Goal: Task Accomplishment & Management: Complete application form

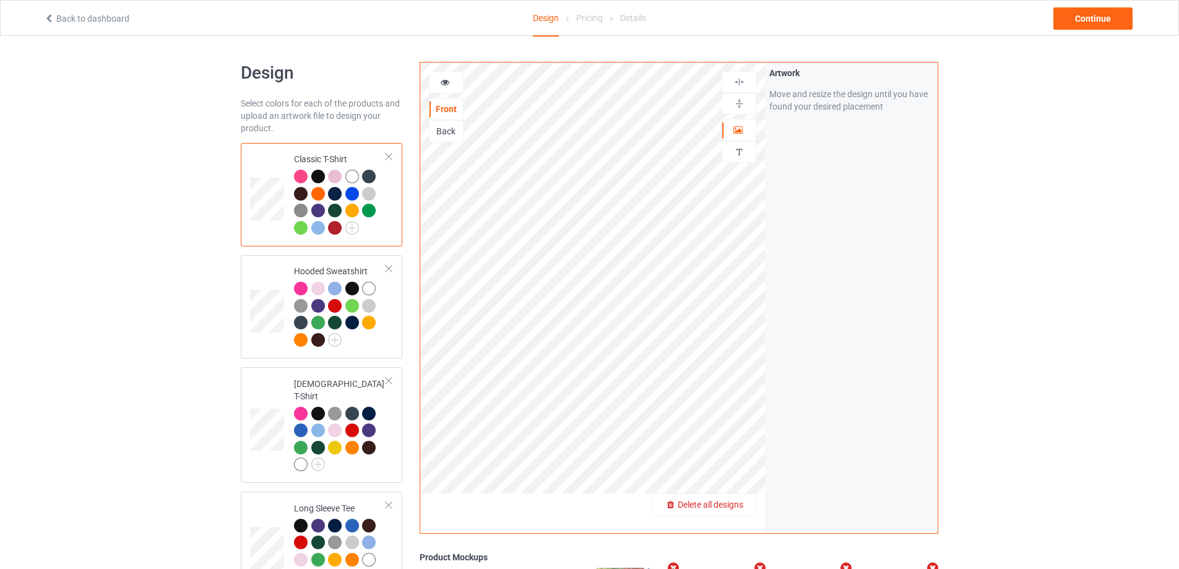
click at [738, 506] on span "Delete all designs" at bounding box center [711, 504] width 66 height 10
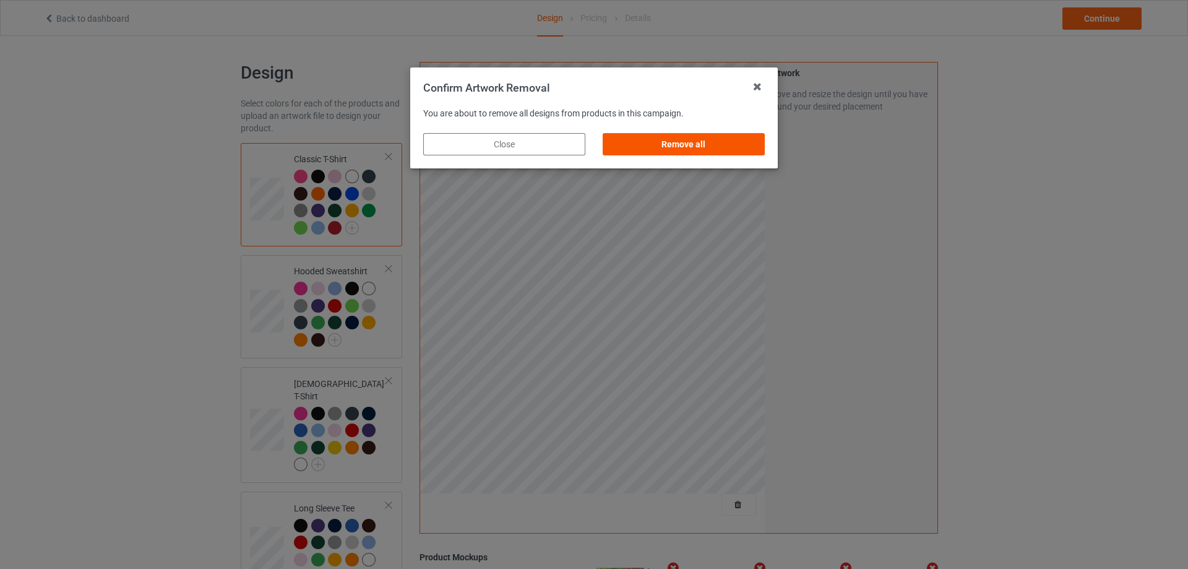
click at [685, 145] on div "Remove all" at bounding box center [684, 144] width 162 height 22
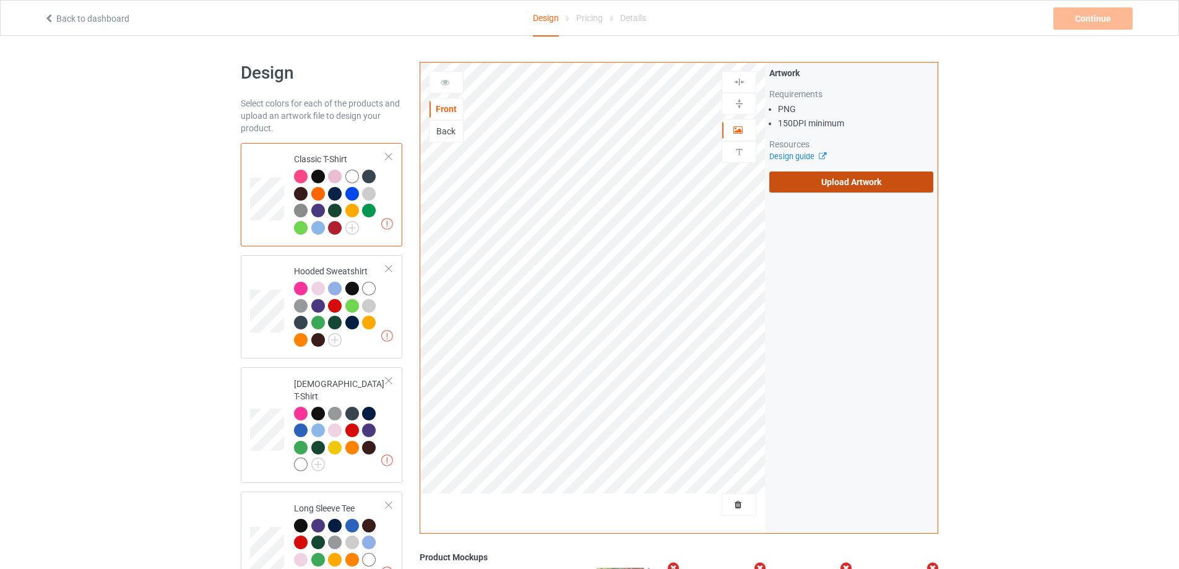
click at [798, 174] on label "Upload Artwork" at bounding box center [851, 181] width 164 height 21
click at [0, 0] on input "Upload Artwork" at bounding box center [0, 0] width 0 height 0
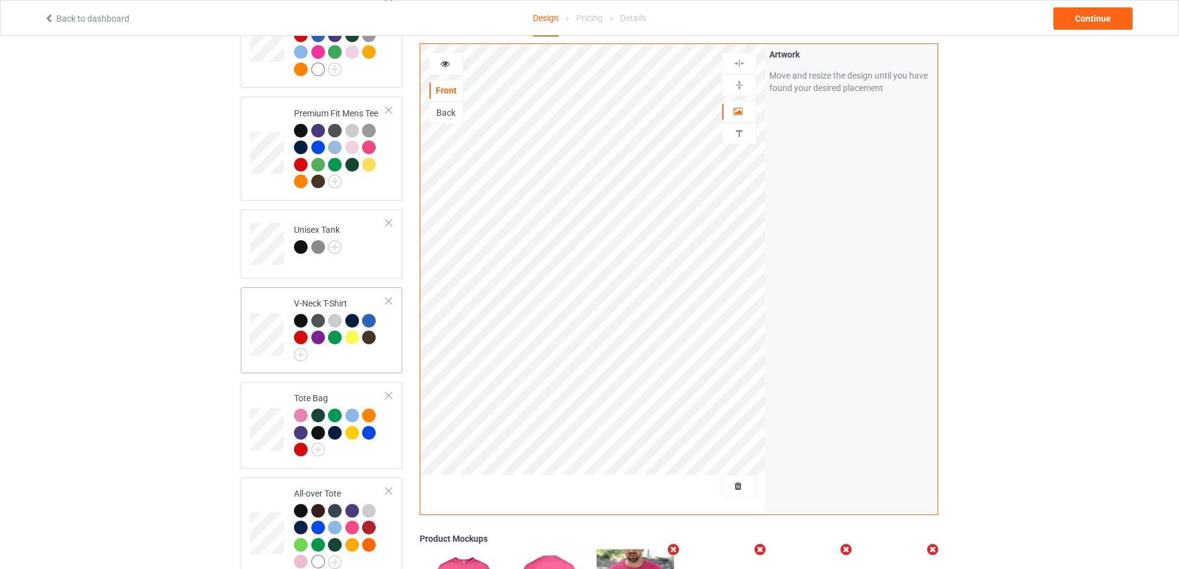
scroll to position [866, 0]
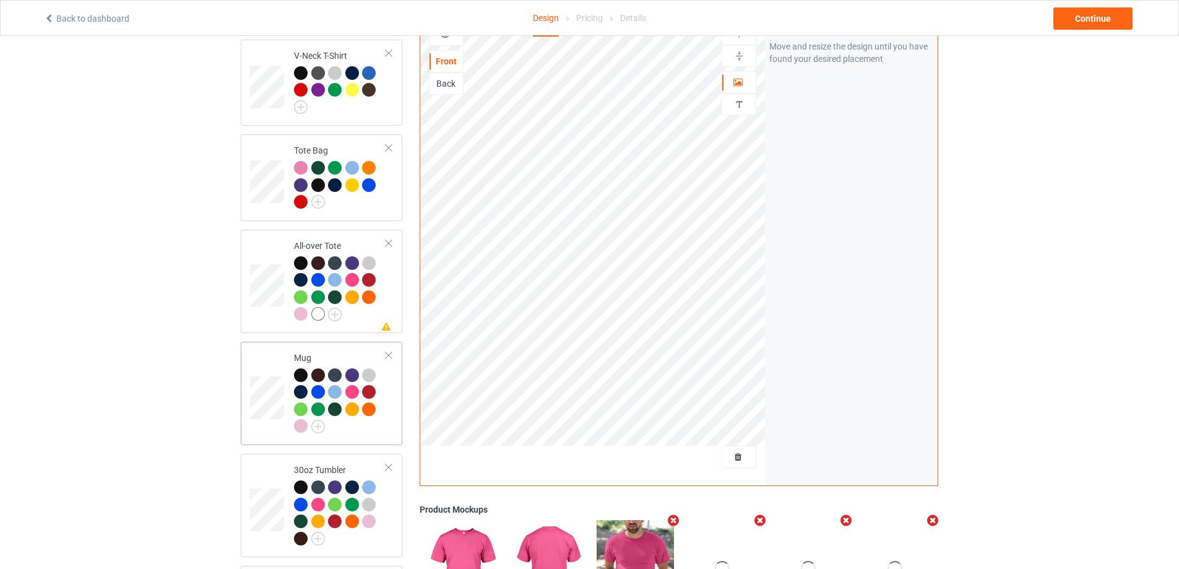
click at [381, 403] on div at bounding box center [340, 402] width 92 height 68
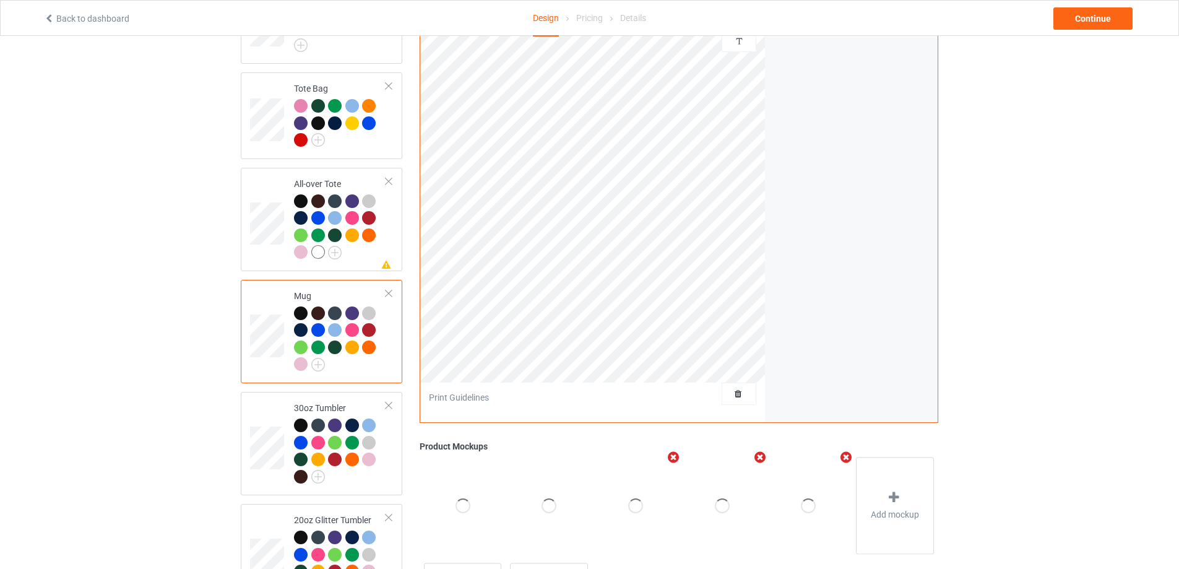
scroll to position [990, 0]
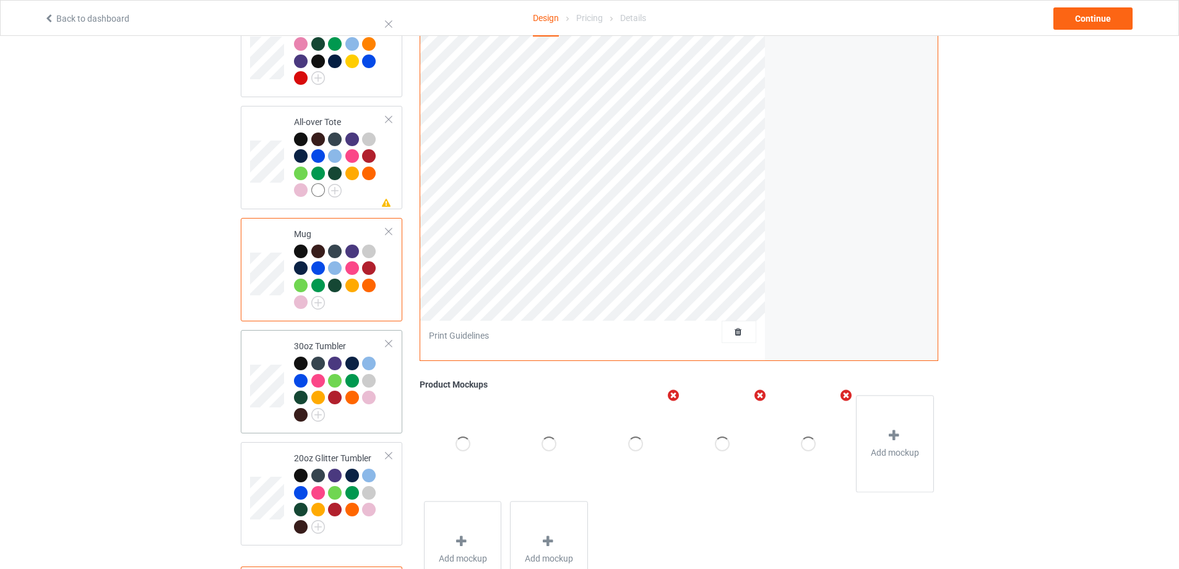
click at [375, 420] on td "30oz Tumbler" at bounding box center [340, 381] width 106 height 93
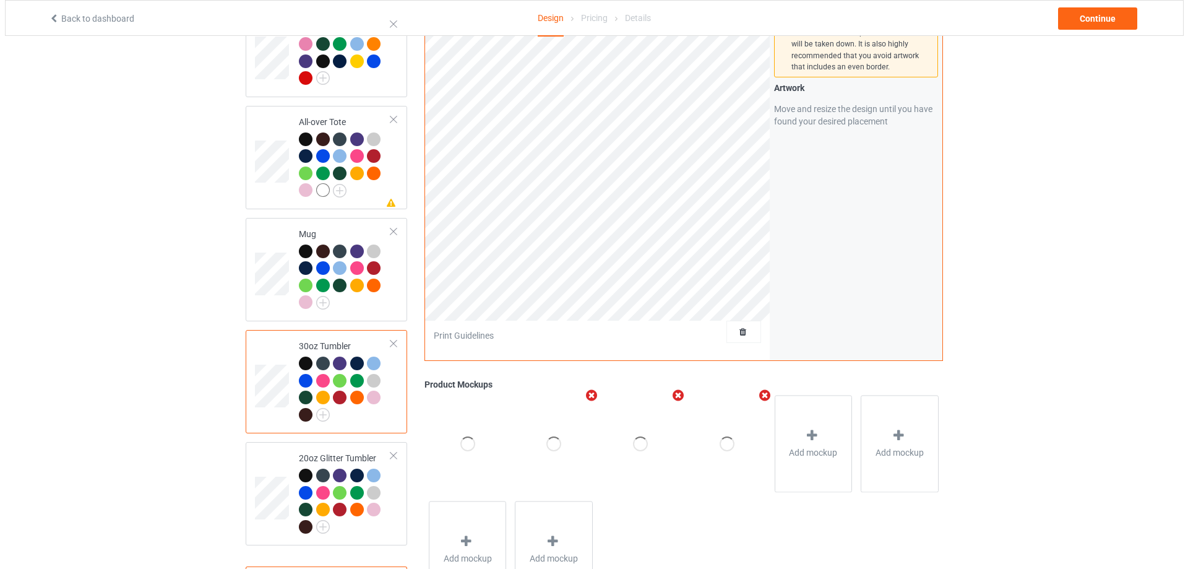
scroll to position [1046, 0]
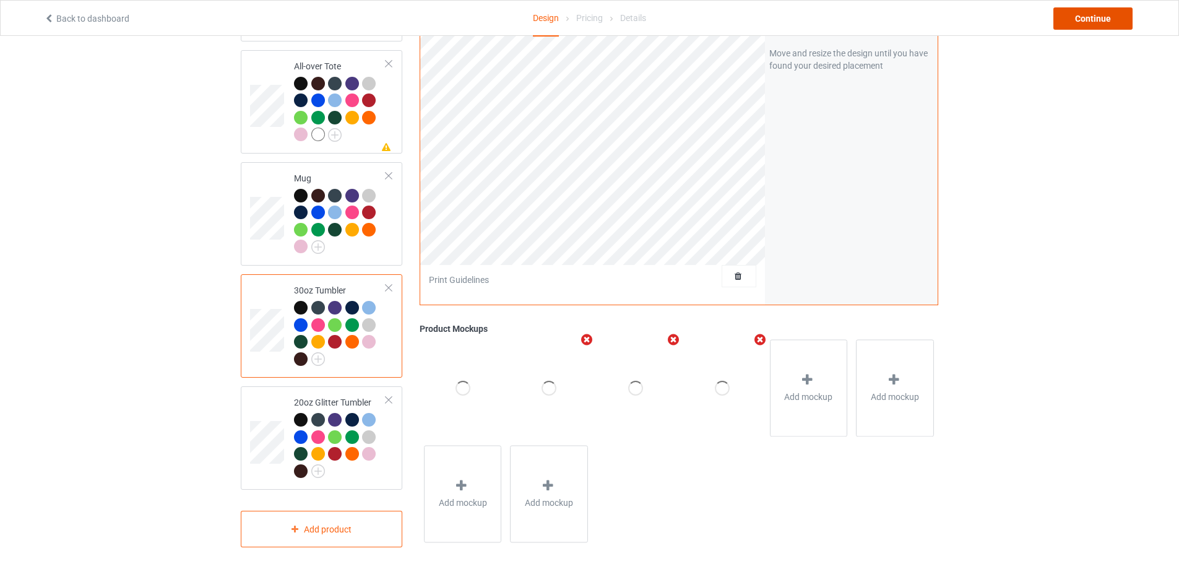
click at [1105, 20] on div "Continue" at bounding box center [1092, 18] width 79 height 22
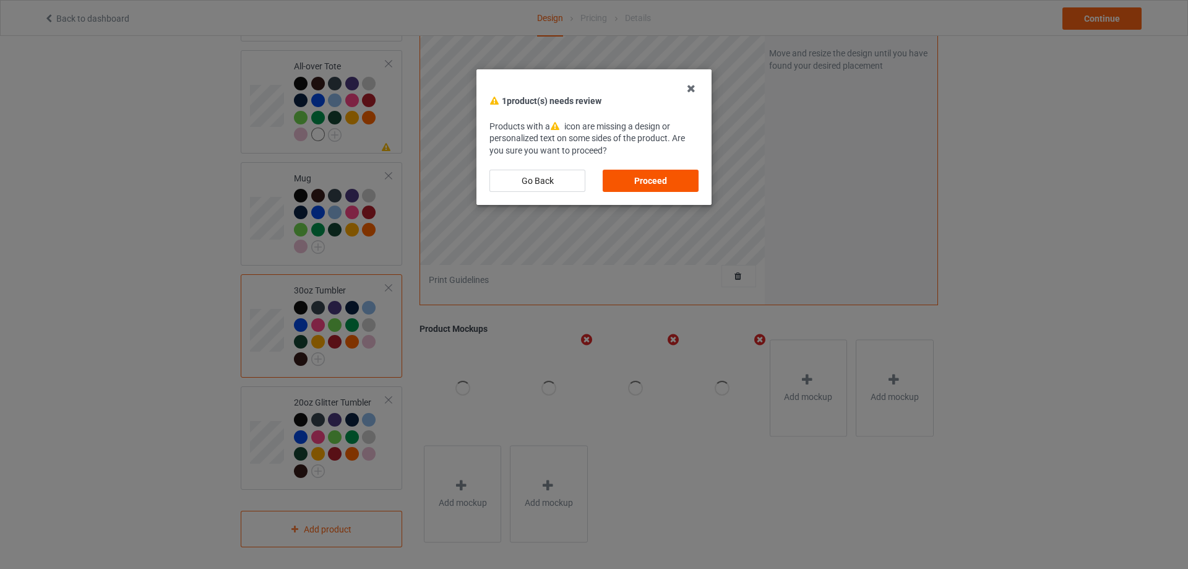
click at [680, 183] on div "Proceed" at bounding box center [651, 181] width 96 height 22
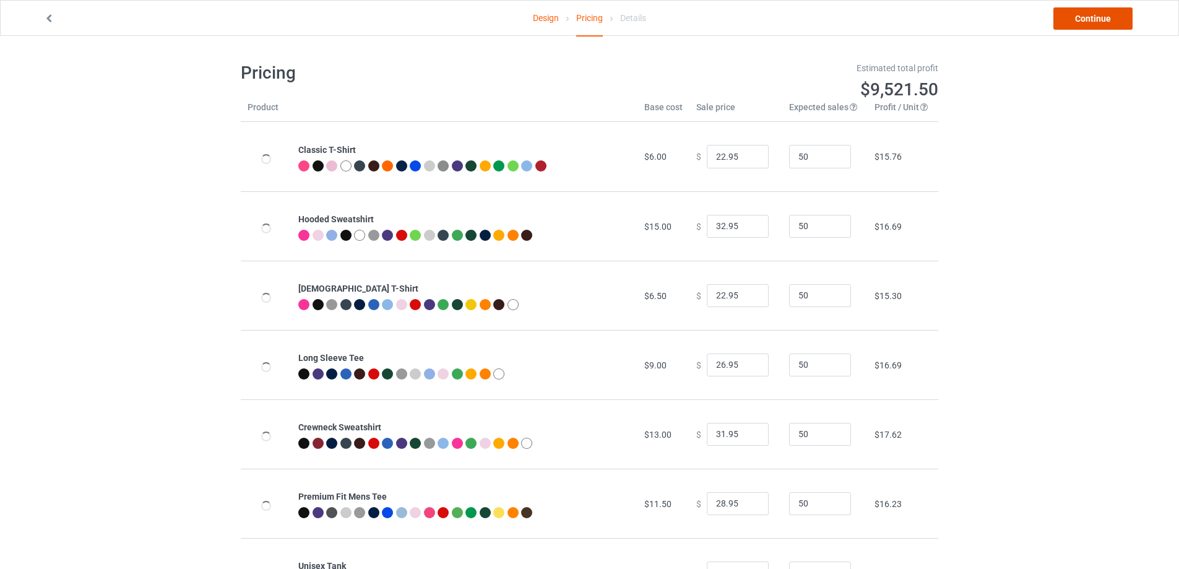
click at [1111, 19] on link "Continue" at bounding box center [1092, 18] width 79 height 22
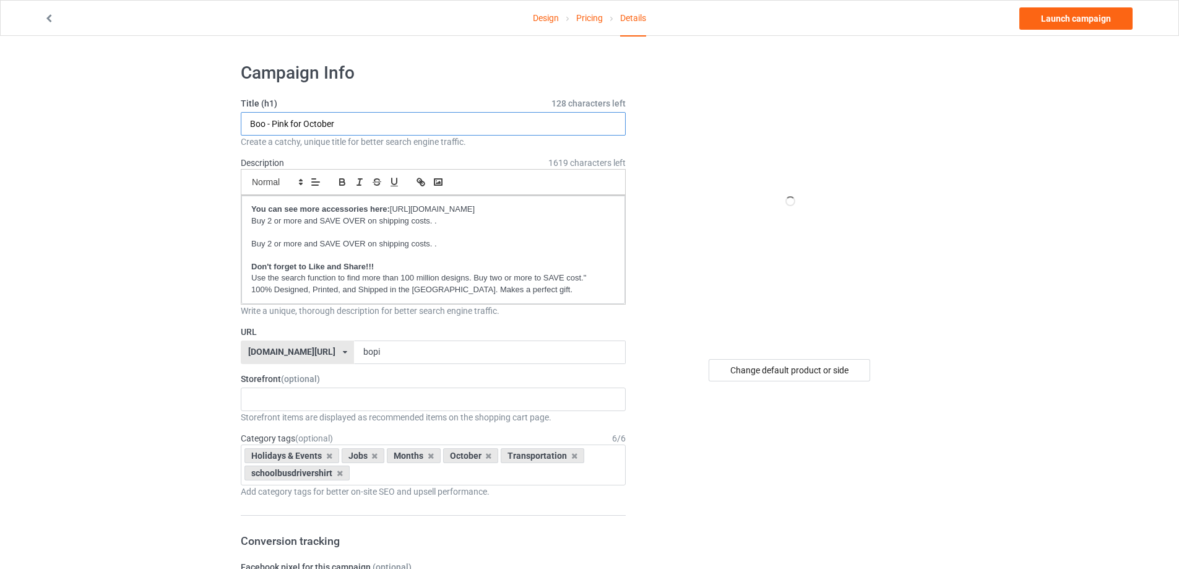
click at [397, 123] on input "Boo - Pink for October" at bounding box center [433, 124] width 385 height 24
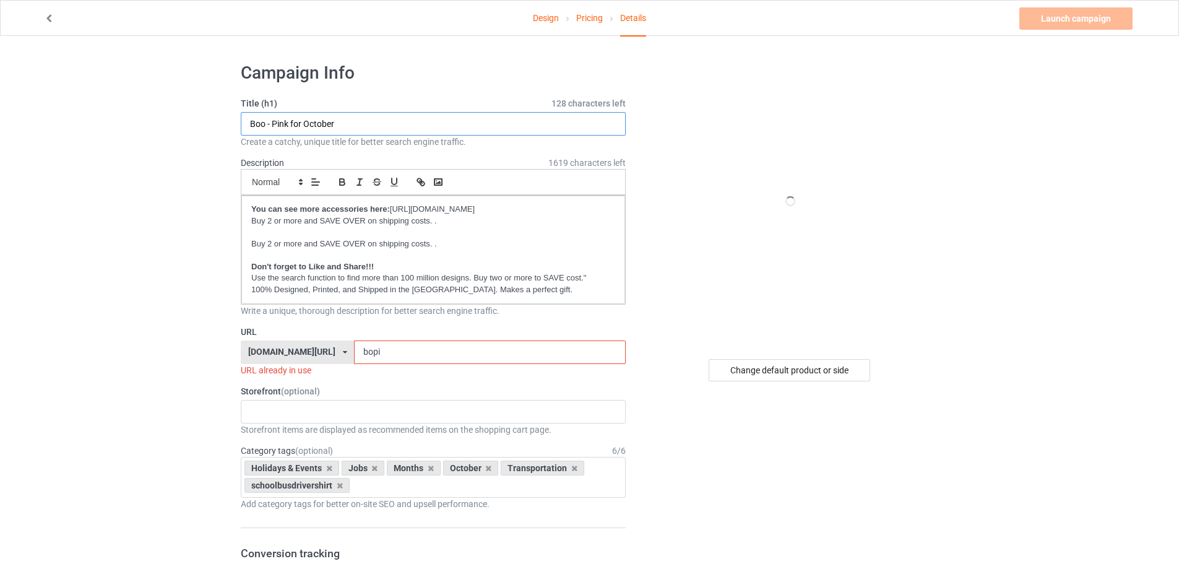
click at [397, 123] on input "Boo - Pink for October" at bounding box center [433, 124] width 385 height 24
click at [370, 123] on input "Red Ribbon Week" at bounding box center [433, 124] width 385 height 24
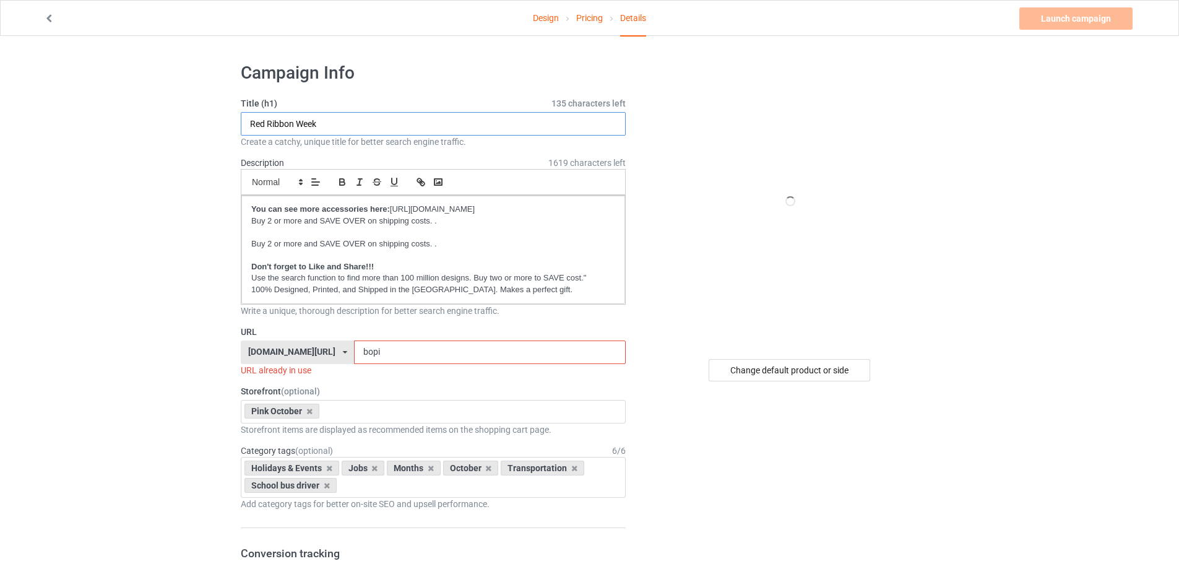
type input "Red Ribbon Week"
click at [381, 351] on input "bopi" at bounding box center [489, 352] width 271 height 24
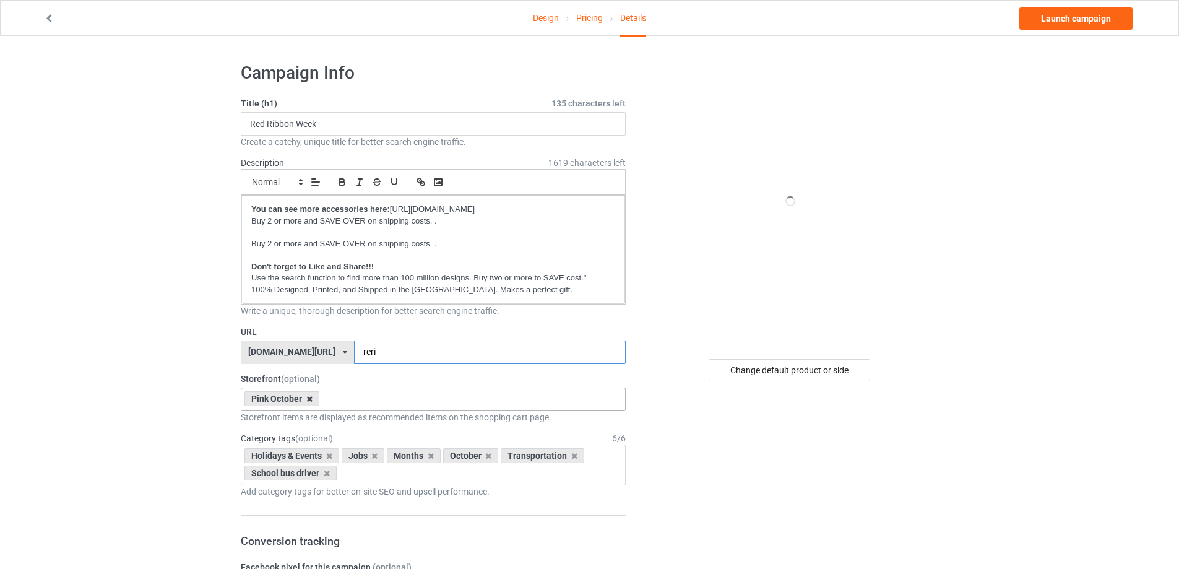
type input "reri"
click at [309, 398] on icon at bounding box center [309, 399] width 6 height 8
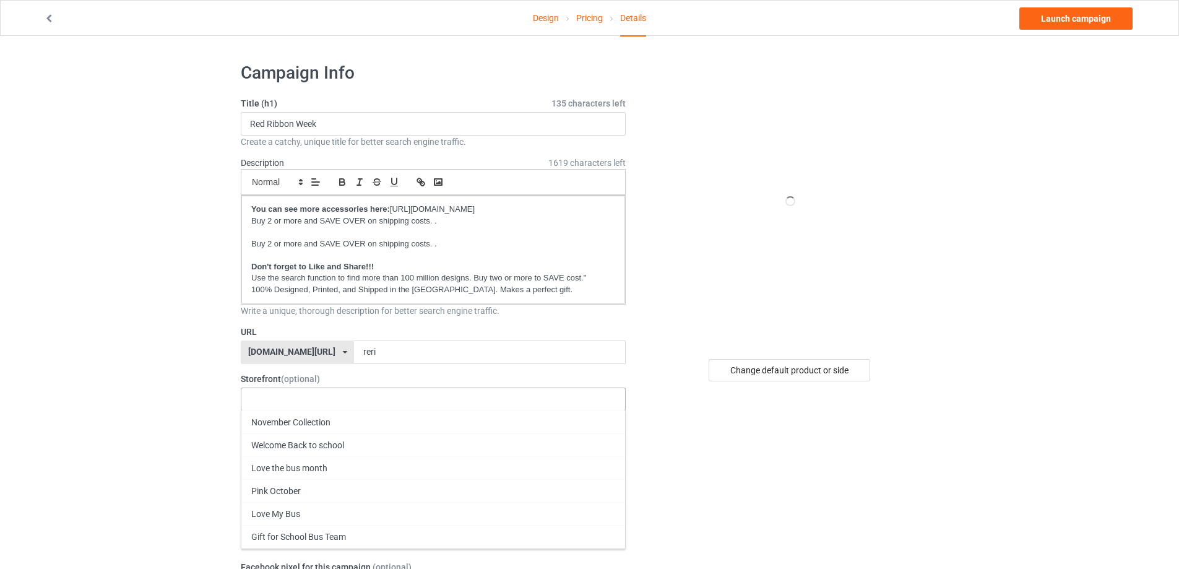
click at [309, 398] on div "November Collection Welcome Back to school Love the bus month Pink October Love…" at bounding box center [433, 399] width 385 height 24
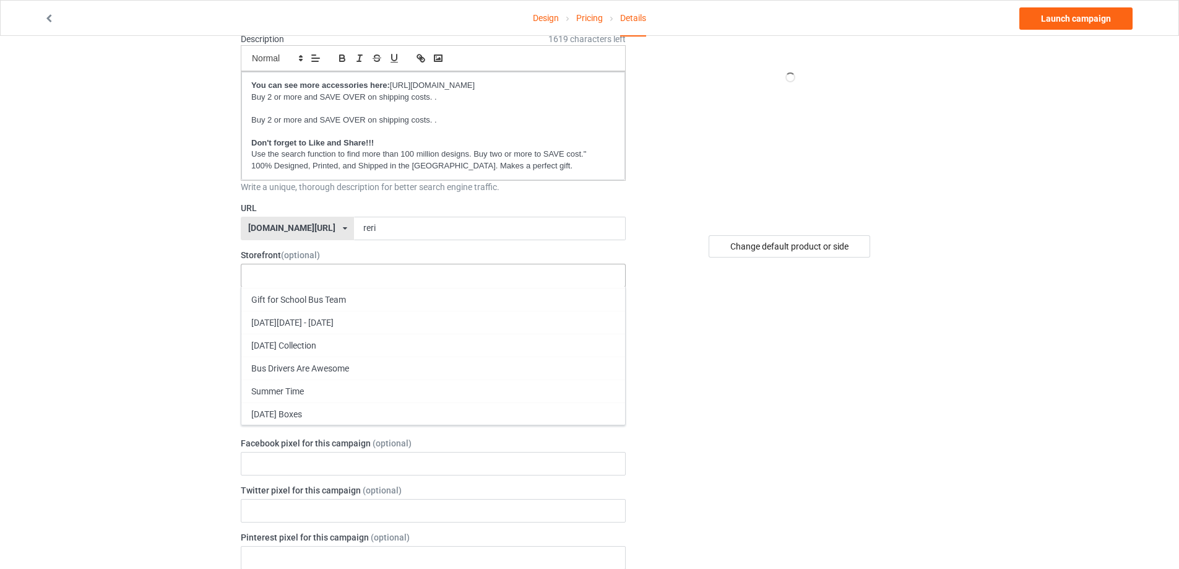
click at [294, 463] on div "SCHOOL BUS BOX" at bounding box center [433, 459] width 384 height 23
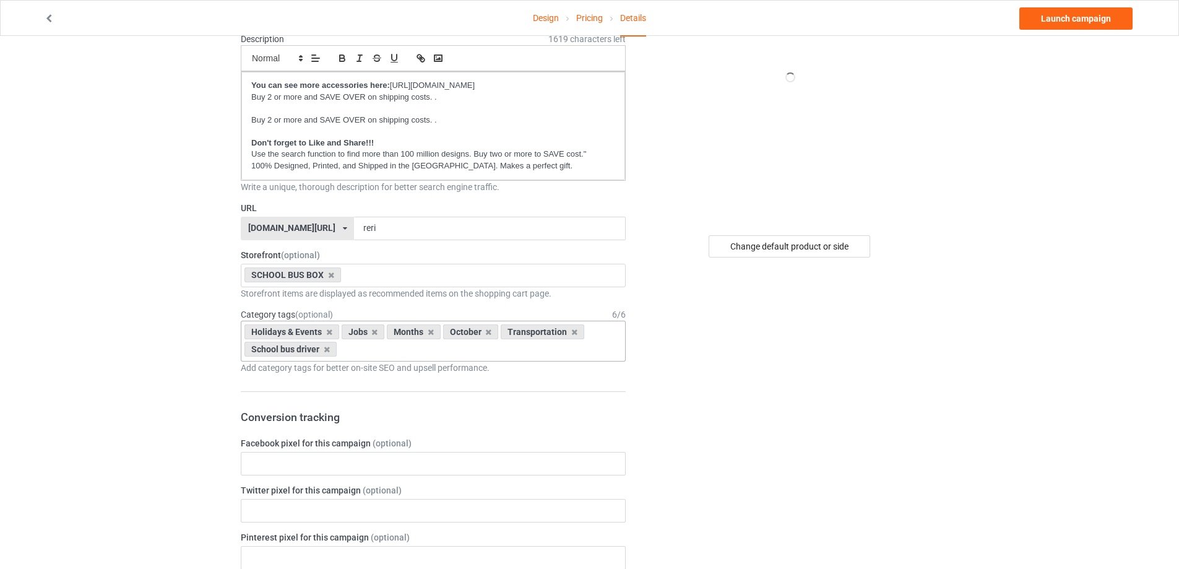
click at [377, 355] on div "Holidays & Events Jobs Months October Transportation School bus driver Age > [D…" at bounding box center [433, 341] width 385 height 41
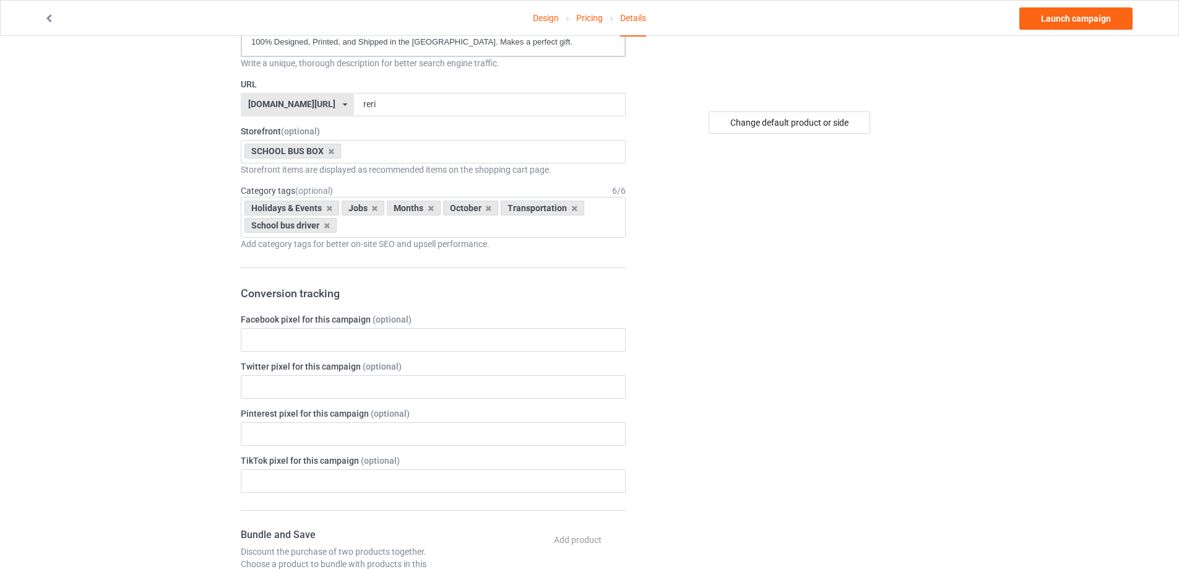
scroll to position [0, 0]
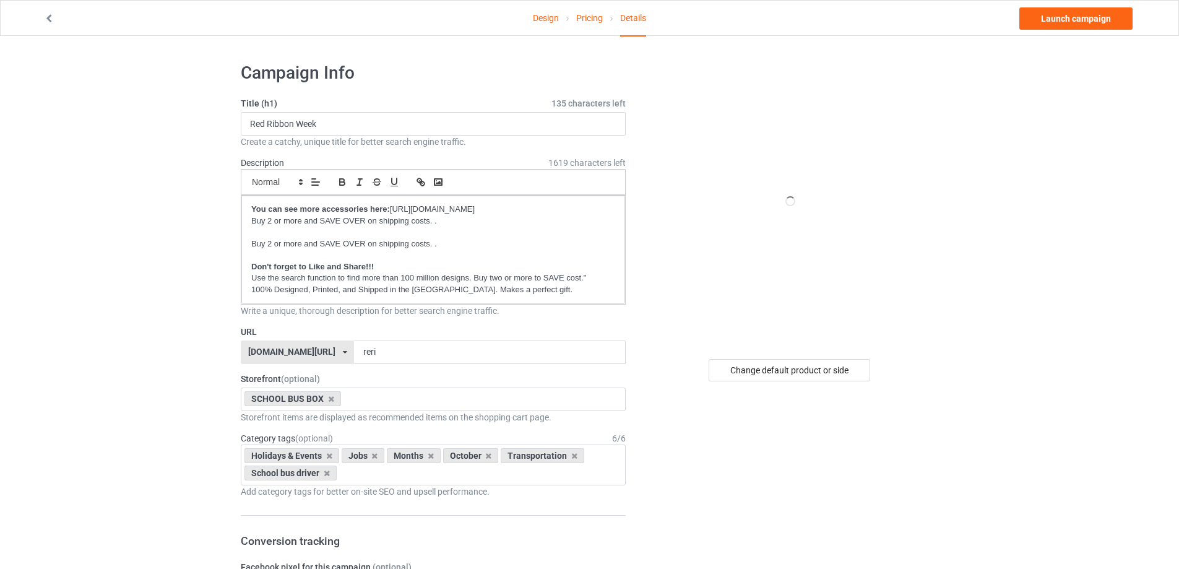
click at [553, 19] on link "Design" at bounding box center [546, 18] width 26 height 35
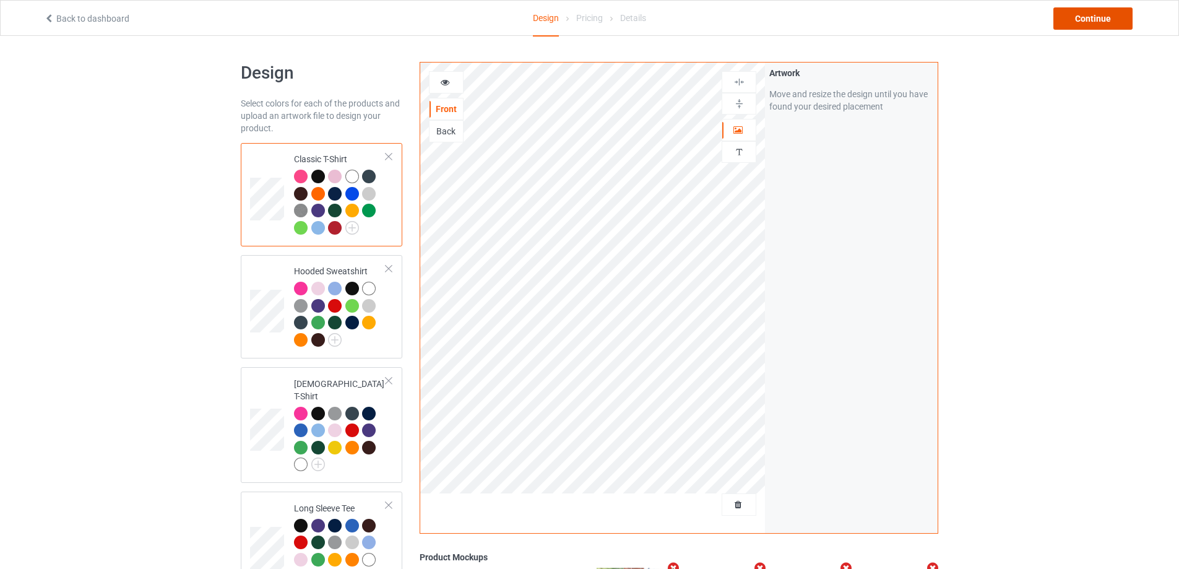
click at [1092, 25] on div "Continue" at bounding box center [1092, 18] width 79 height 22
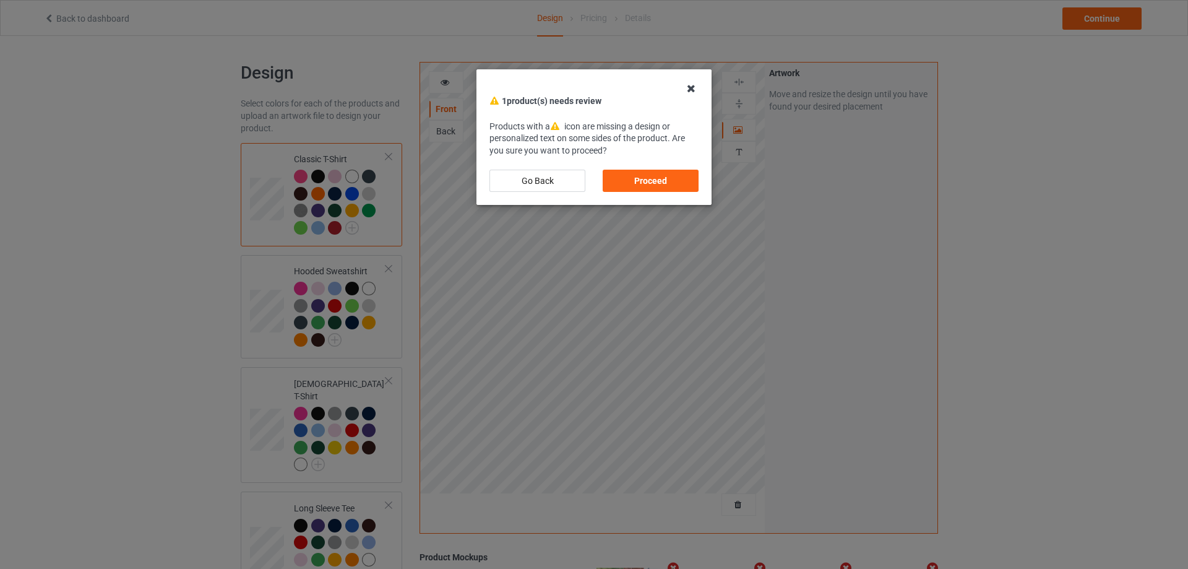
click at [689, 93] on icon at bounding box center [691, 89] width 20 height 20
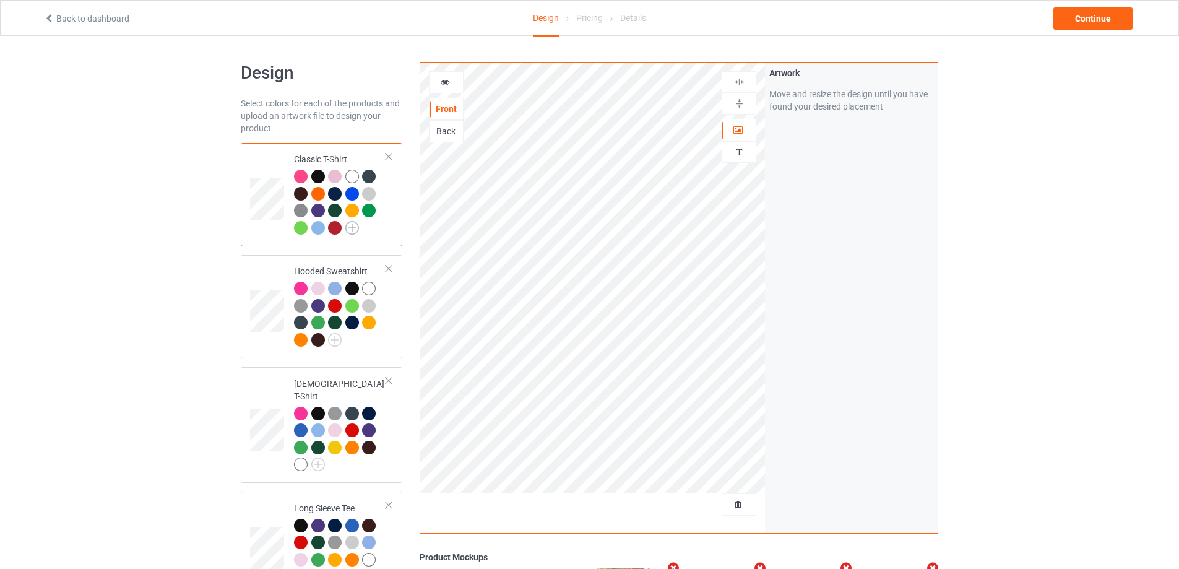
click at [351, 225] on img at bounding box center [352, 228] width 14 height 14
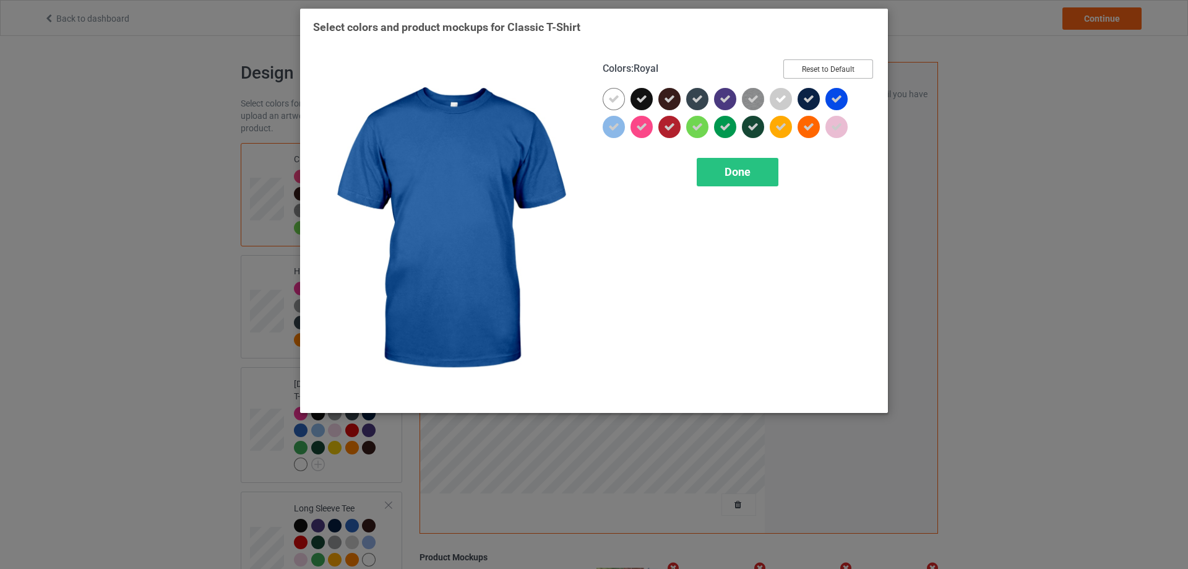
click at [829, 73] on button "Reset to Default" at bounding box center [828, 68] width 90 height 19
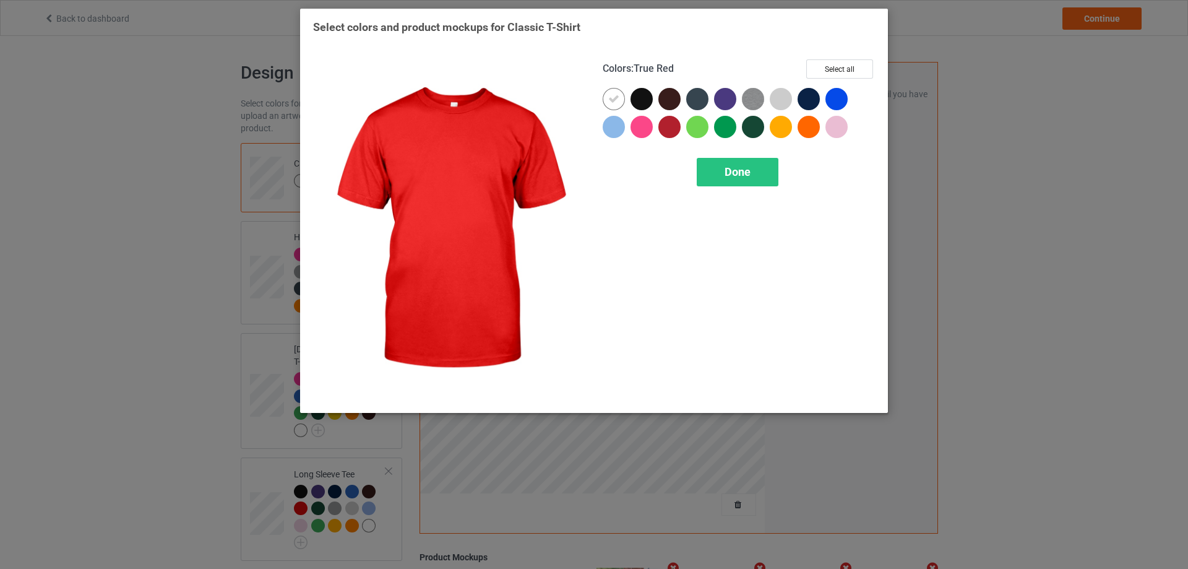
click at [666, 124] on div at bounding box center [669, 127] width 22 height 22
click at [827, 65] on button "Select all" at bounding box center [839, 68] width 67 height 19
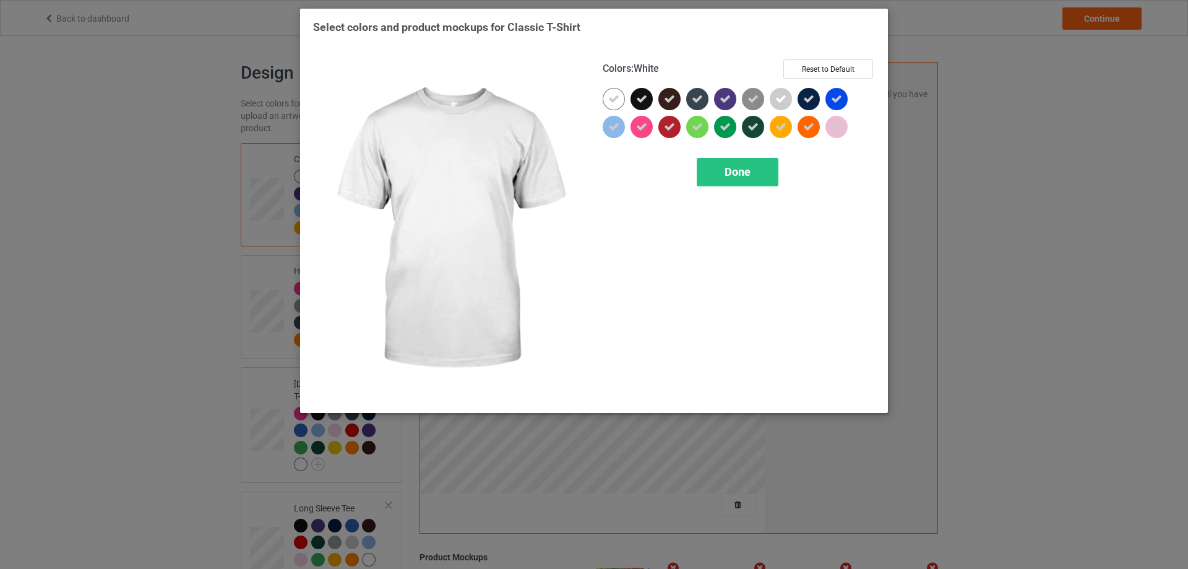
click at [618, 95] on icon at bounding box center [613, 98] width 11 height 11
click at [618, 95] on div at bounding box center [614, 99] width 22 height 22
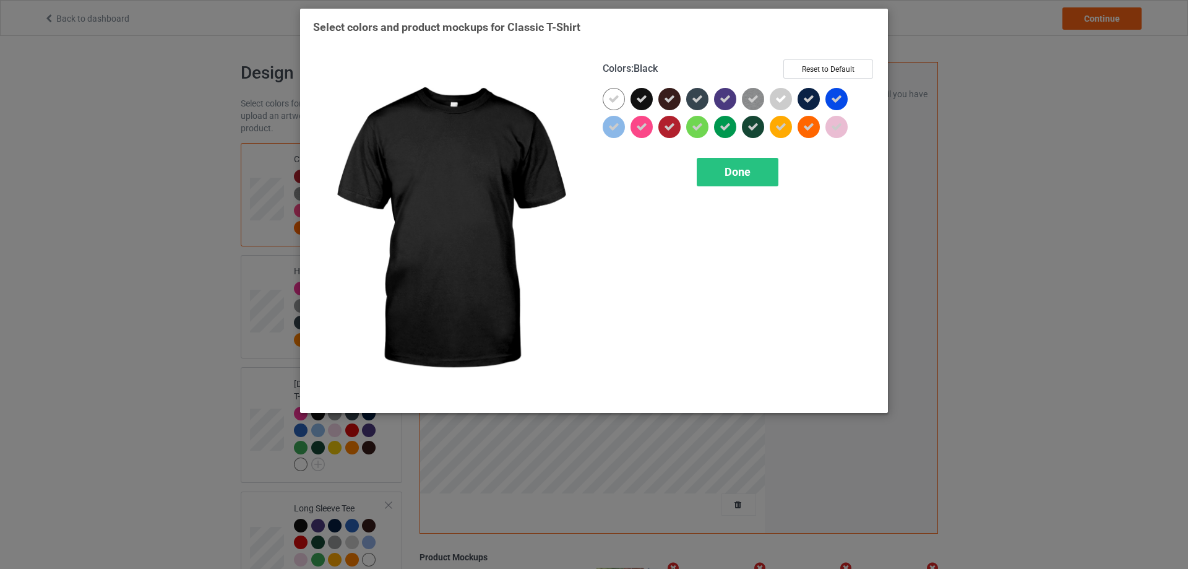
click at [637, 98] on icon at bounding box center [641, 98] width 11 height 11
click at [637, 98] on div at bounding box center [642, 99] width 22 height 22
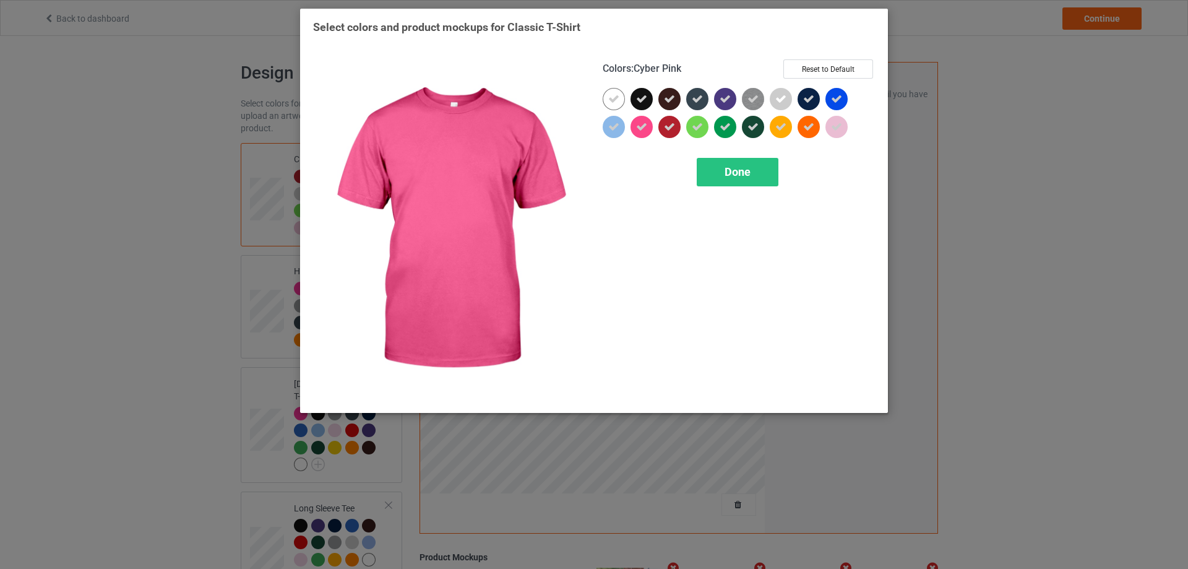
click at [645, 124] on icon at bounding box center [641, 126] width 11 height 11
click at [645, 124] on div at bounding box center [642, 127] width 22 height 22
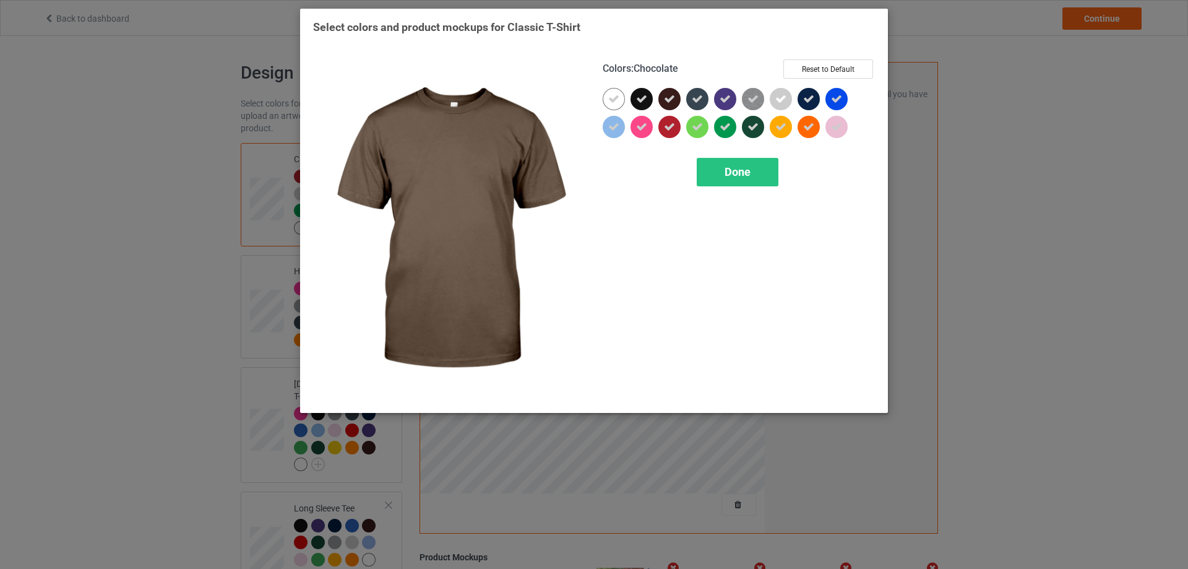
click at [676, 97] on div at bounding box center [669, 99] width 22 height 22
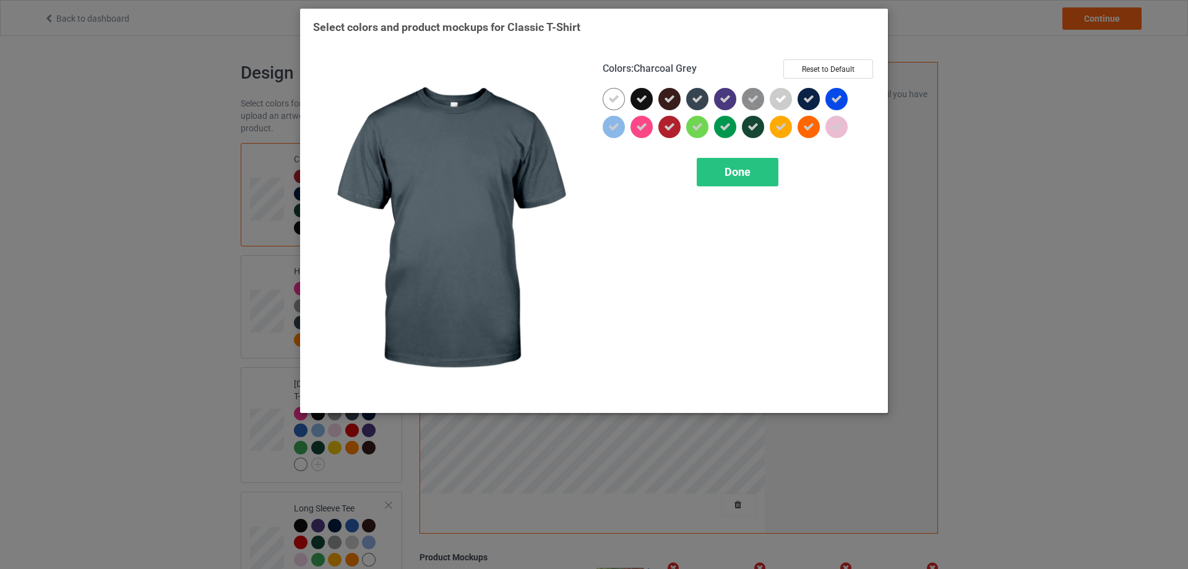
click at [691, 95] on div at bounding box center [697, 99] width 22 height 22
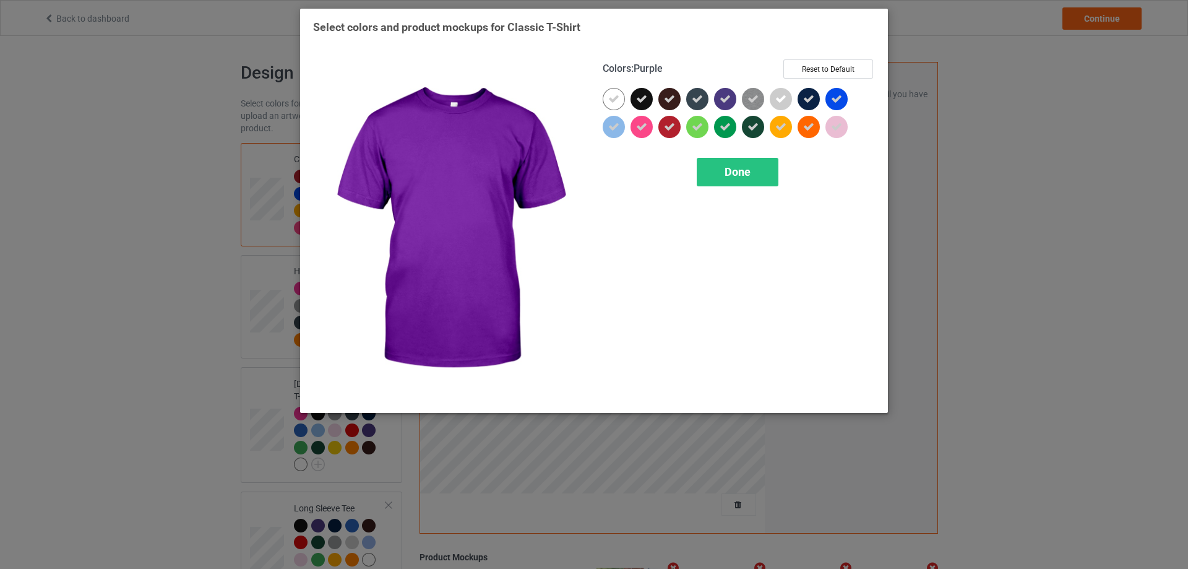
click at [724, 97] on icon at bounding box center [725, 98] width 11 height 11
click at [724, 97] on div at bounding box center [725, 99] width 22 height 22
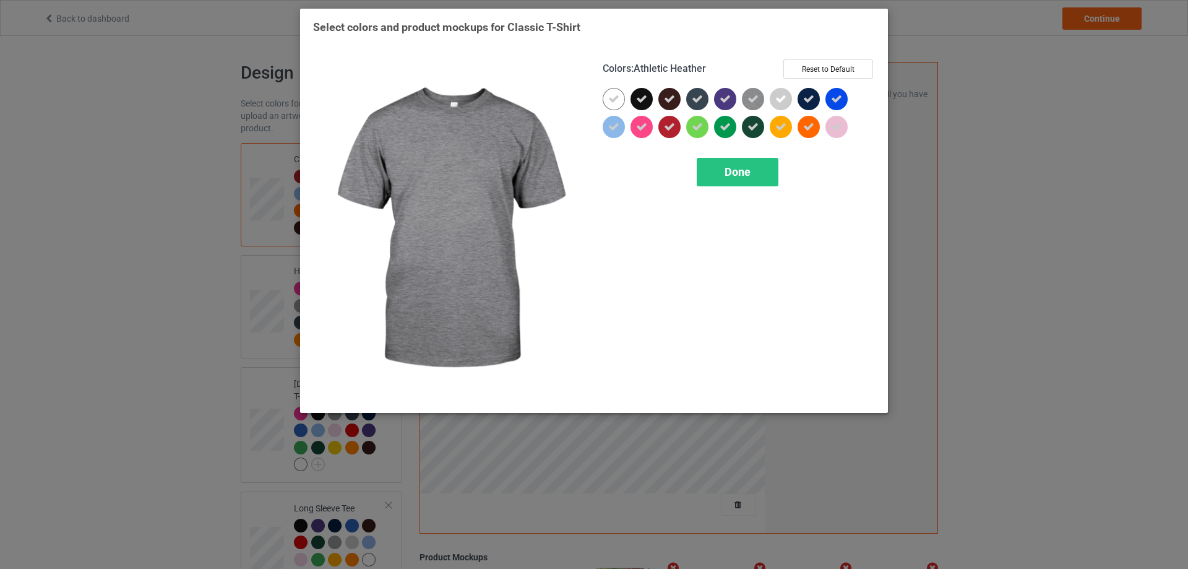
click at [759, 98] on img at bounding box center [753, 99] width 22 height 22
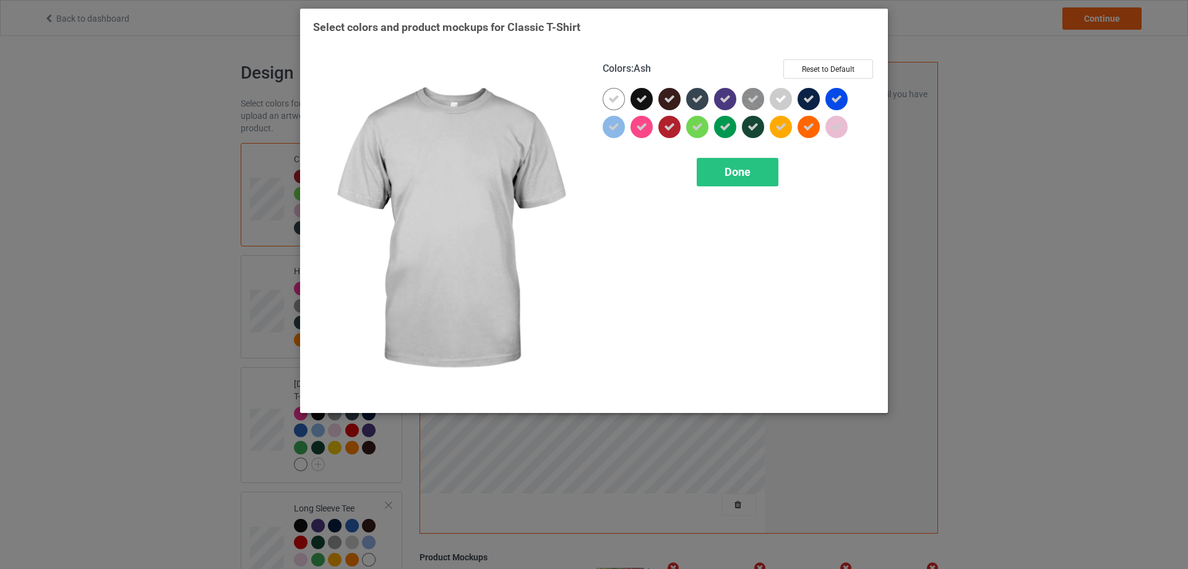
click at [776, 98] on icon at bounding box center [780, 98] width 11 height 11
click at [776, 98] on div at bounding box center [781, 99] width 22 height 22
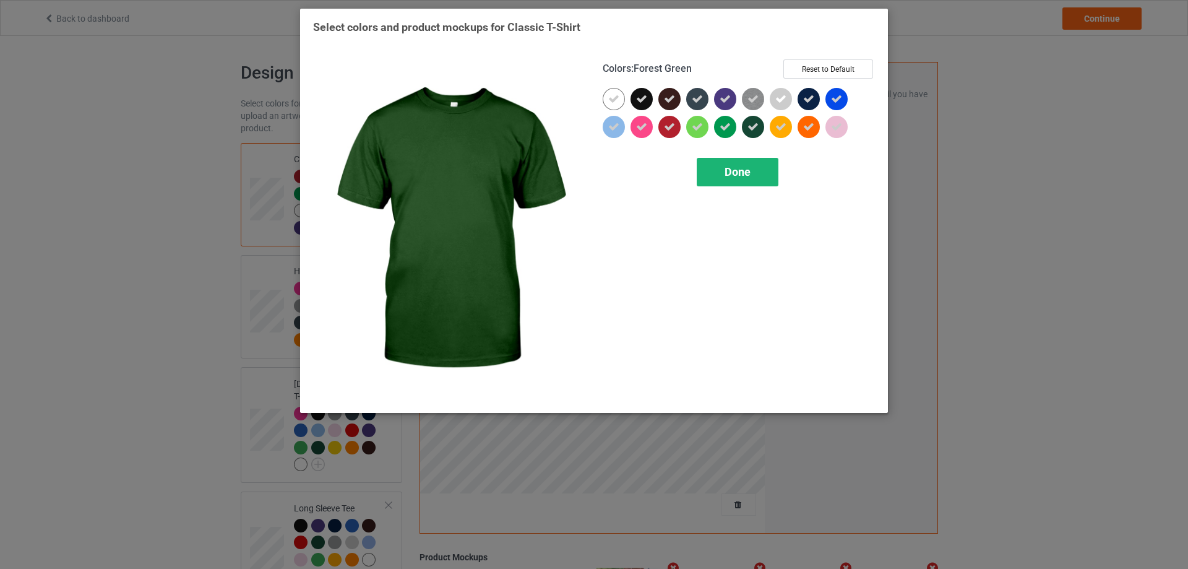
click at [745, 173] on span "Done" at bounding box center [738, 171] width 26 height 13
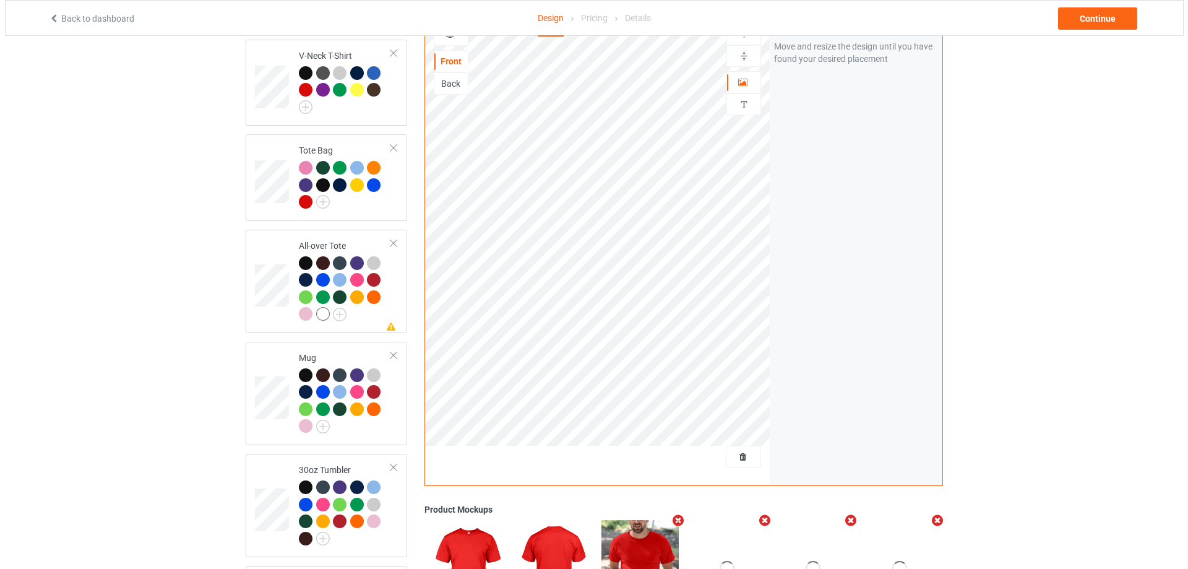
scroll to position [1046, 0]
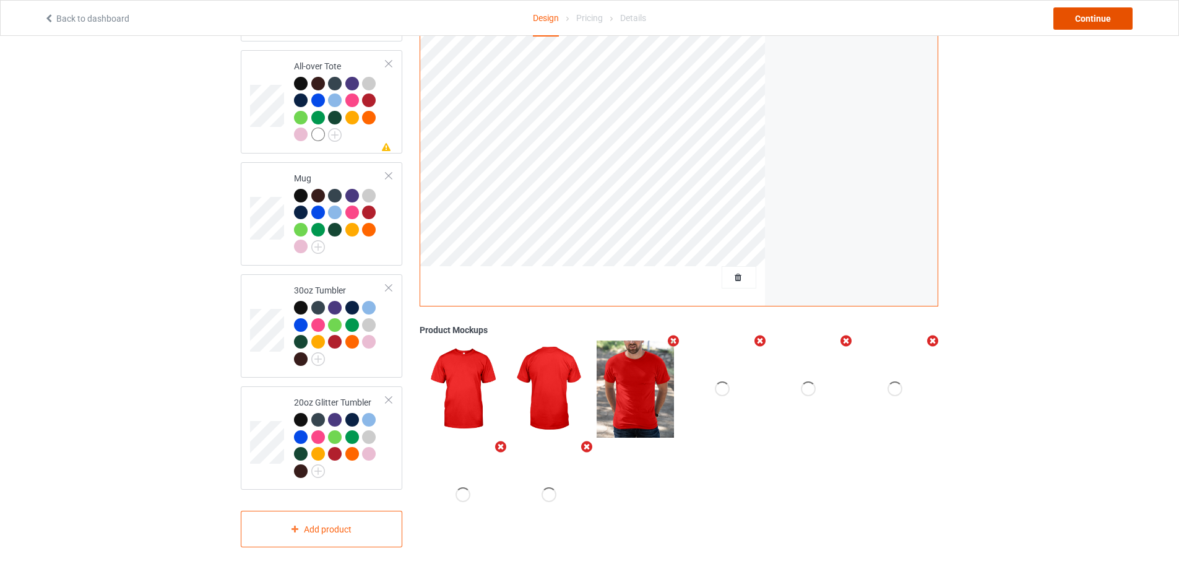
click at [1095, 25] on div "Continue" at bounding box center [1092, 18] width 79 height 22
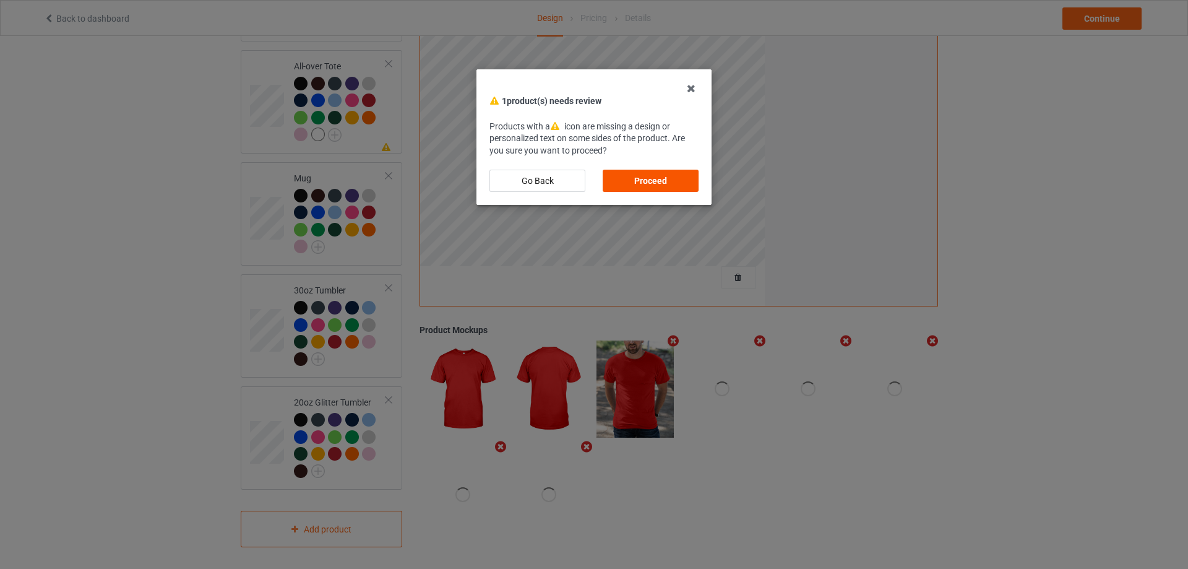
click at [650, 173] on div "Proceed" at bounding box center [651, 181] width 96 height 22
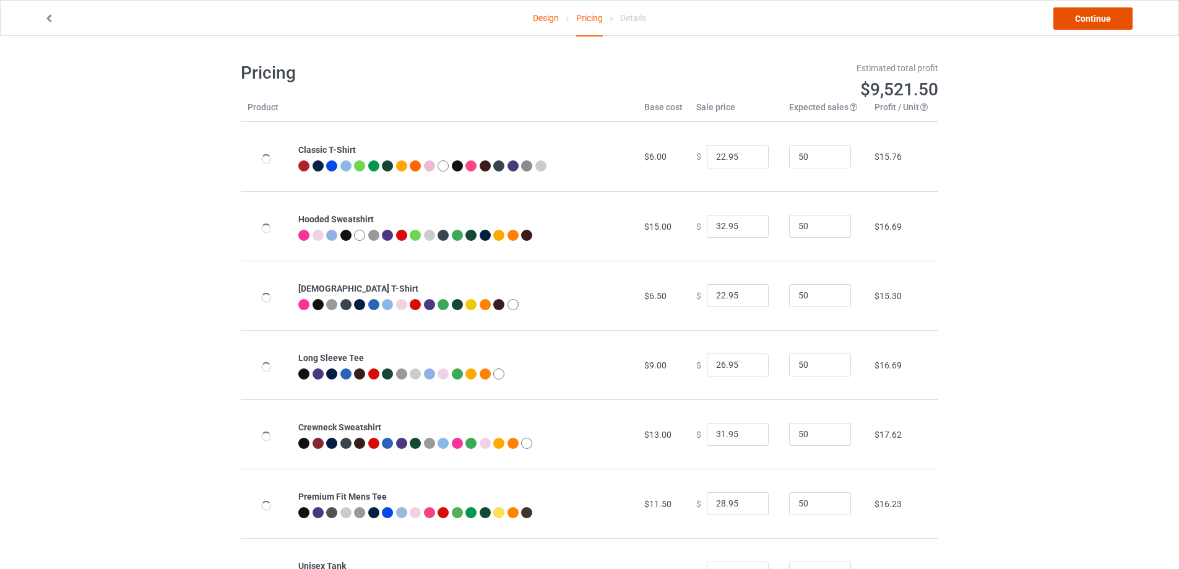
click at [1122, 18] on link "Continue" at bounding box center [1092, 18] width 79 height 22
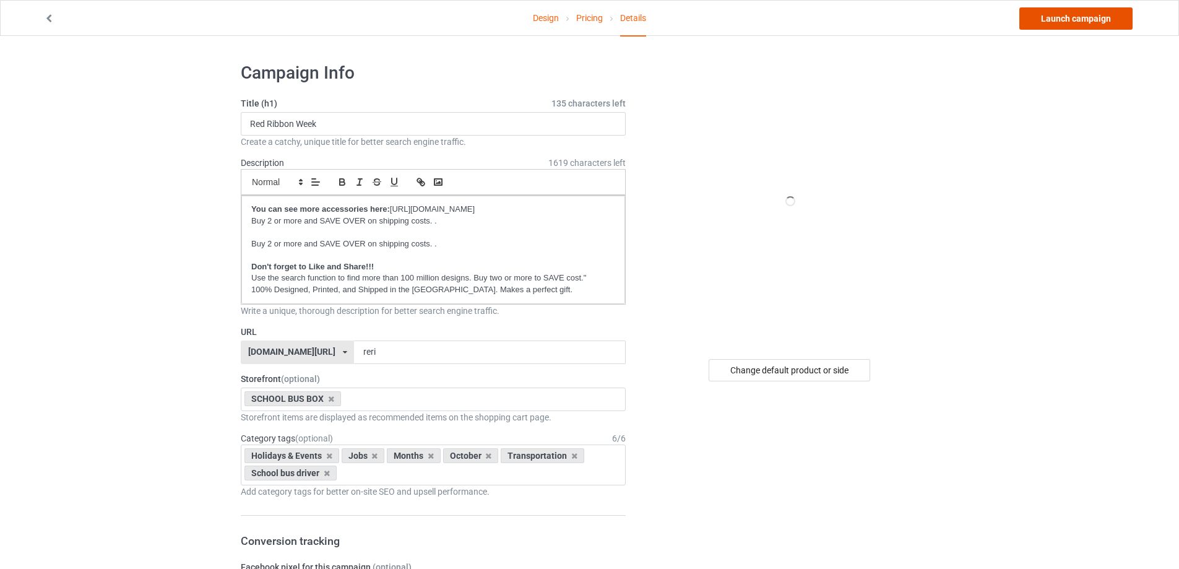
click at [1096, 21] on link "Launch campaign" at bounding box center [1075, 18] width 113 height 22
